Goal: Information Seeking & Learning: Learn about a topic

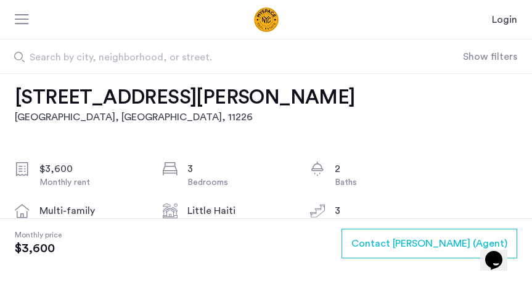
scroll to position [309, 0]
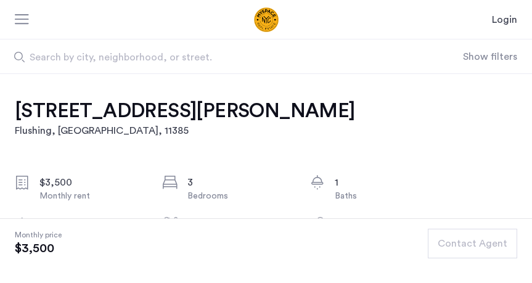
scroll to position [299, 0]
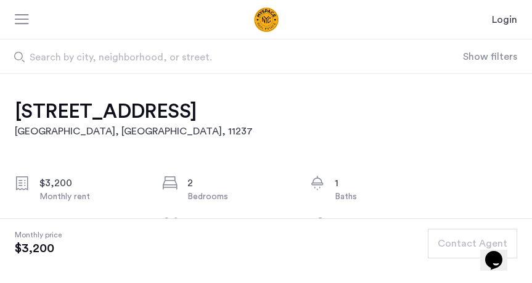
scroll to position [298, 0]
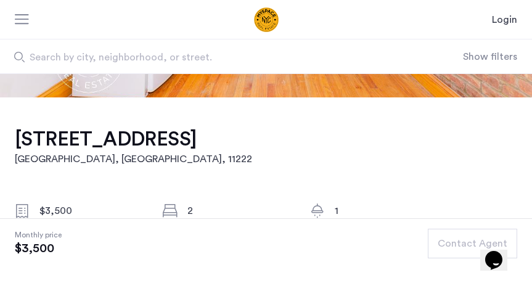
scroll to position [297, 0]
